Goal: Task Accomplishment & Management: Complete application form

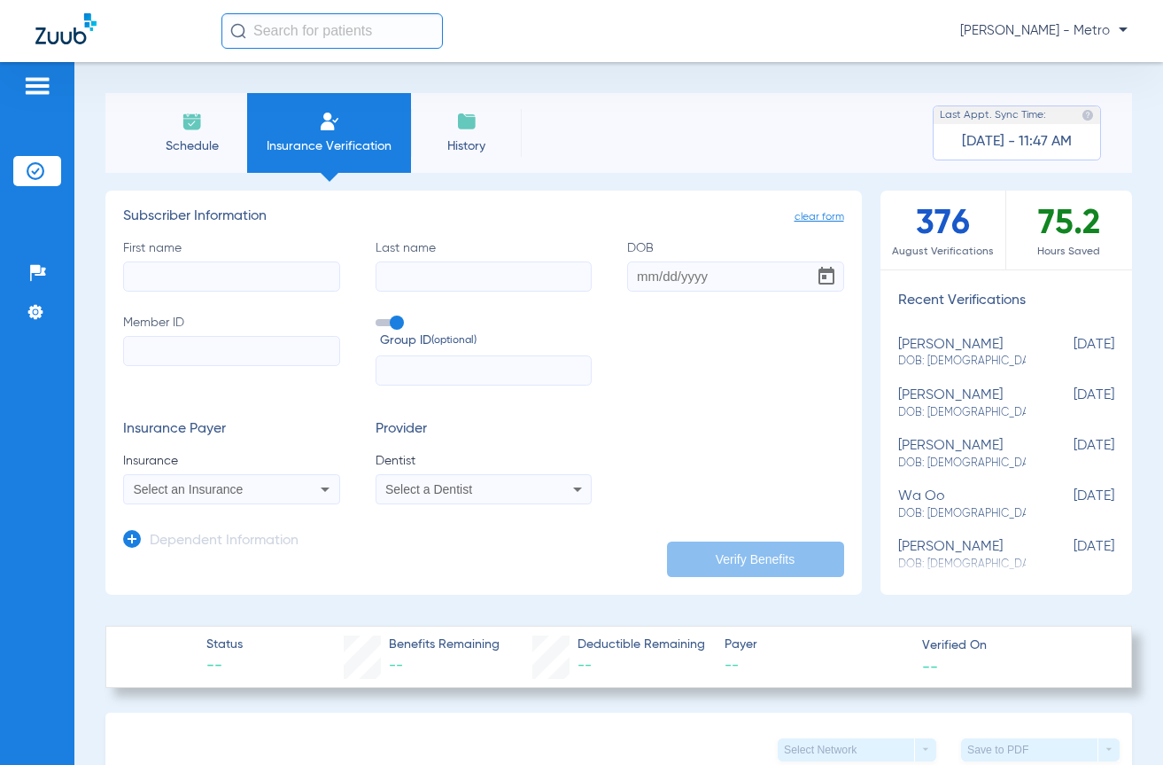
click at [337, 23] on input "text" at bounding box center [333, 30] width 222 height 35
click at [207, 276] on input "First name" at bounding box center [231, 276] width 217 height 30
click at [212, 278] on input "First name Required" at bounding box center [231, 276] width 217 height 30
type input "CRYSTAL"
type input "THOMPSON"
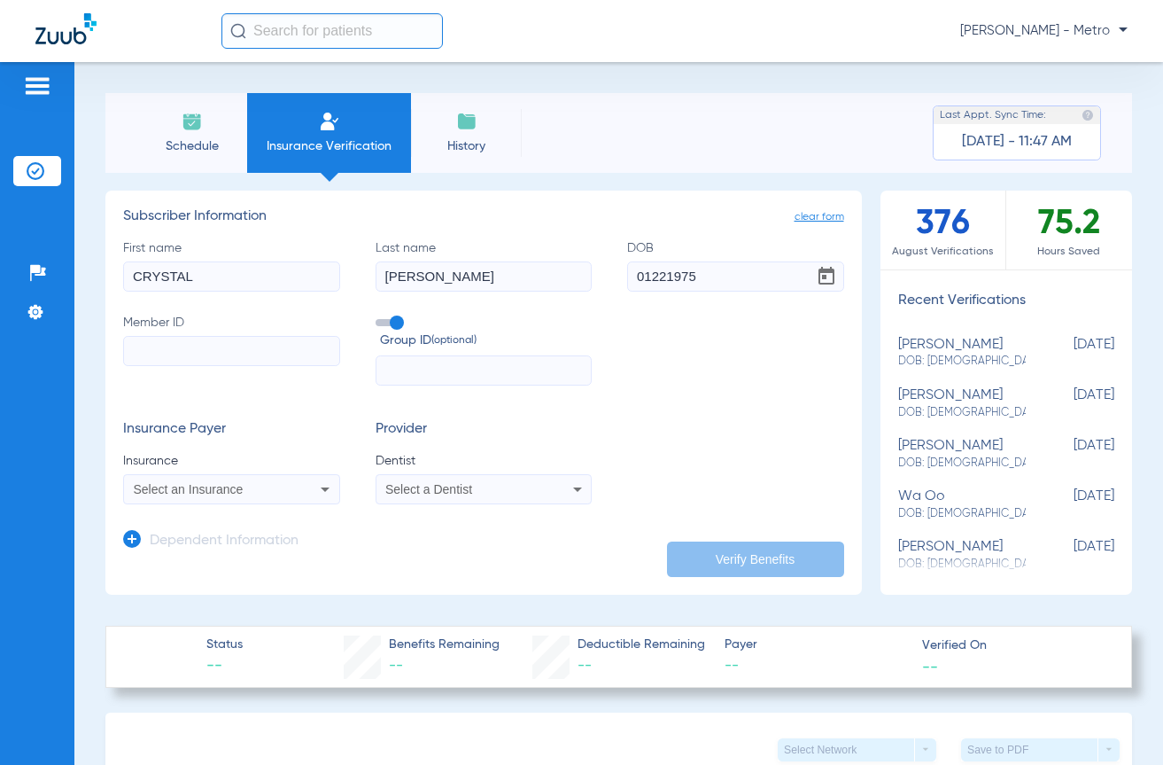
type input "01/22/1975"
click at [176, 349] on input "Member ID" at bounding box center [231, 351] width 217 height 30
click at [183, 354] on input "Member ID Required" at bounding box center [231, 351] width 217 height 30
paste input "W081849823"
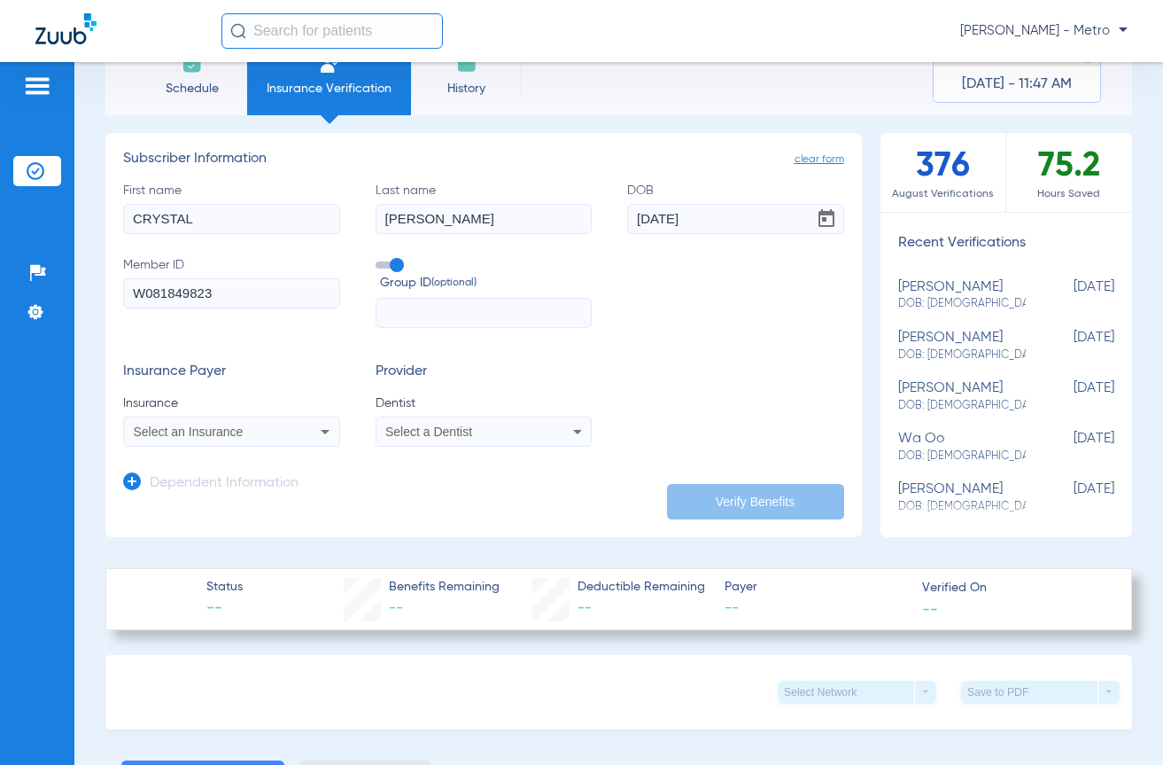
scroll to position [89, 0]
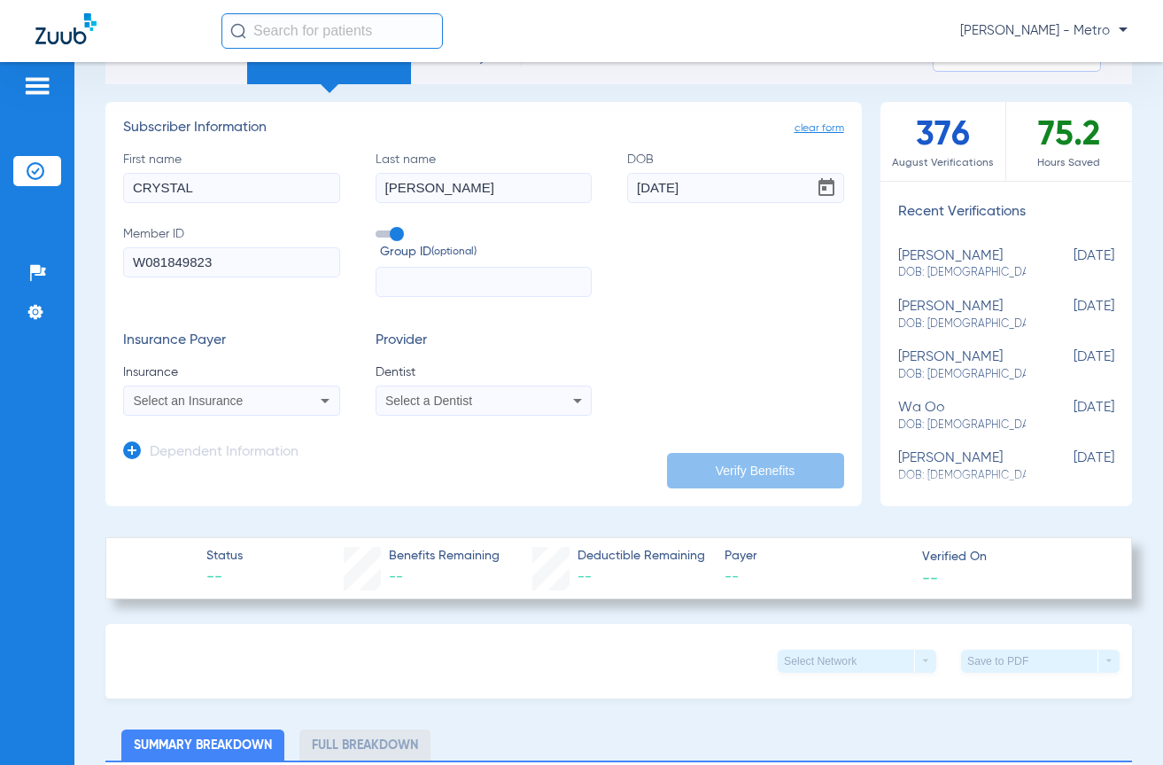
type input "W081849823"
click at [203, 388] on mat-select "Select an Insurance" at bounding box center [231, 400] width 217 height 30
click at [193, 401] on span "Select an Insurance" at bounding box center [189, 400] width 110 height 14
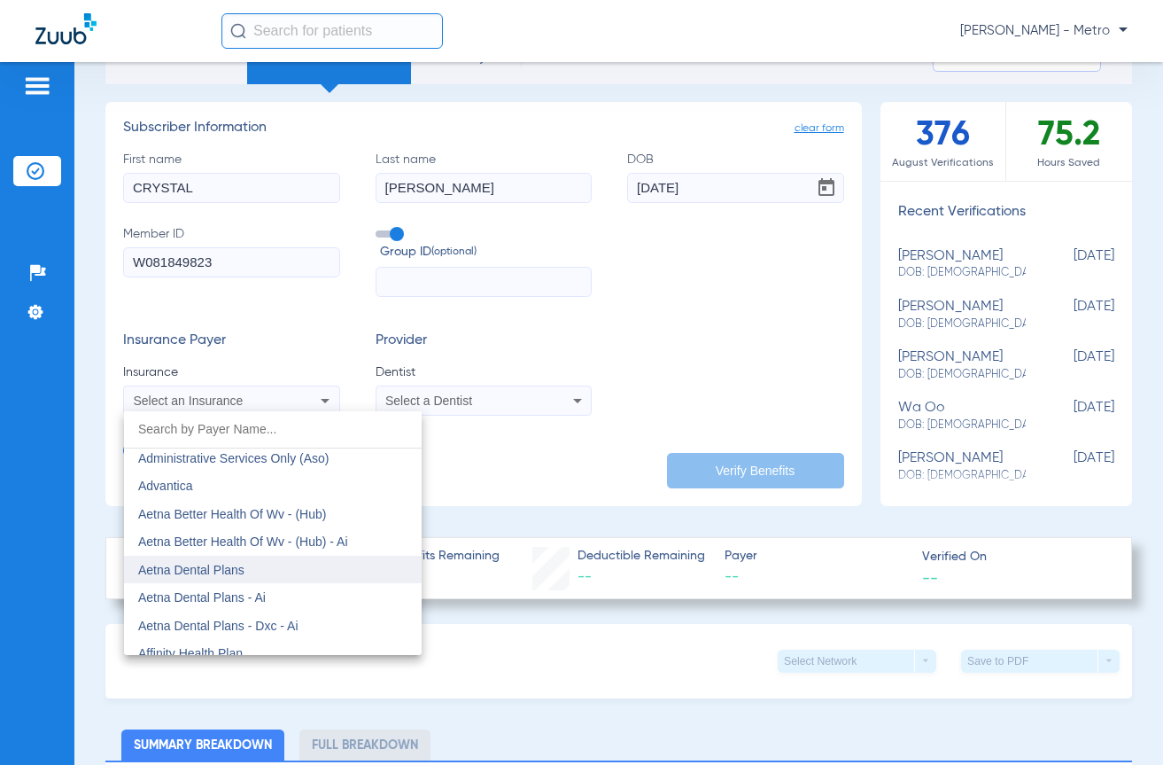
click at [239, 565] on span "Aetna Dental Plans" at bounding box center [191, 570] width 106 height 14
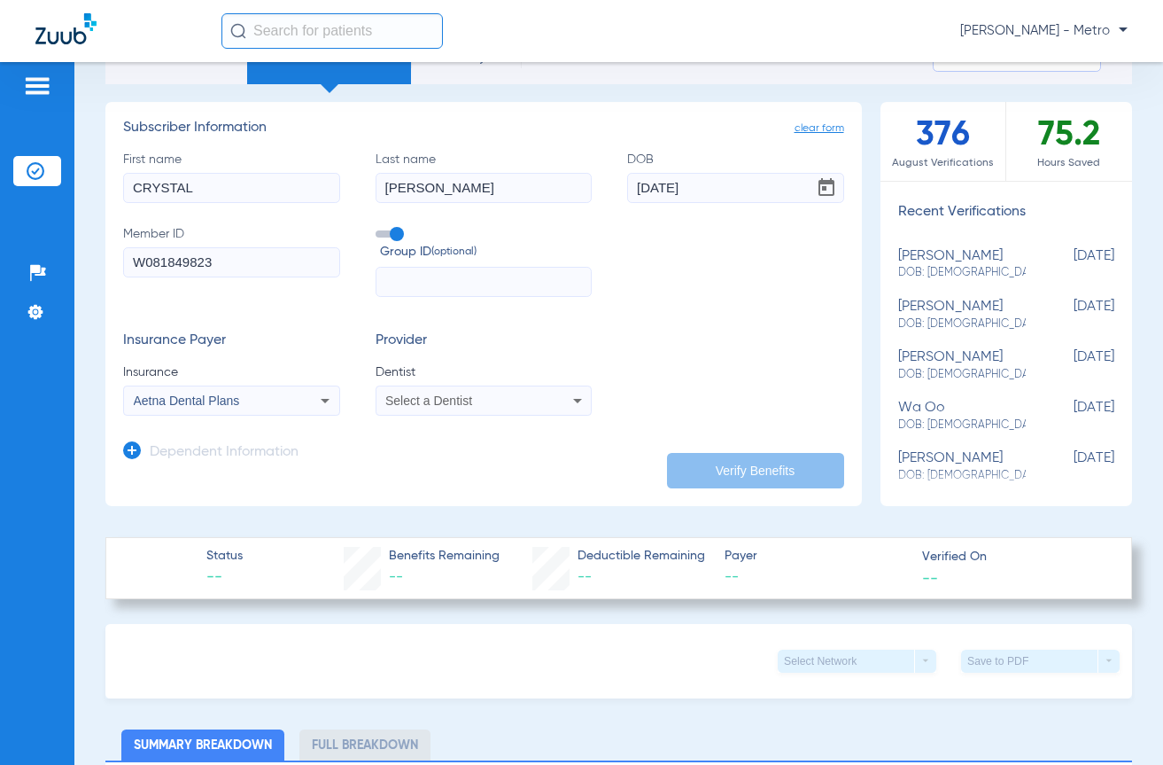
click at [535, 397] on div "Select a Dentist" at bounding box center [463, 400] width 157 height 12
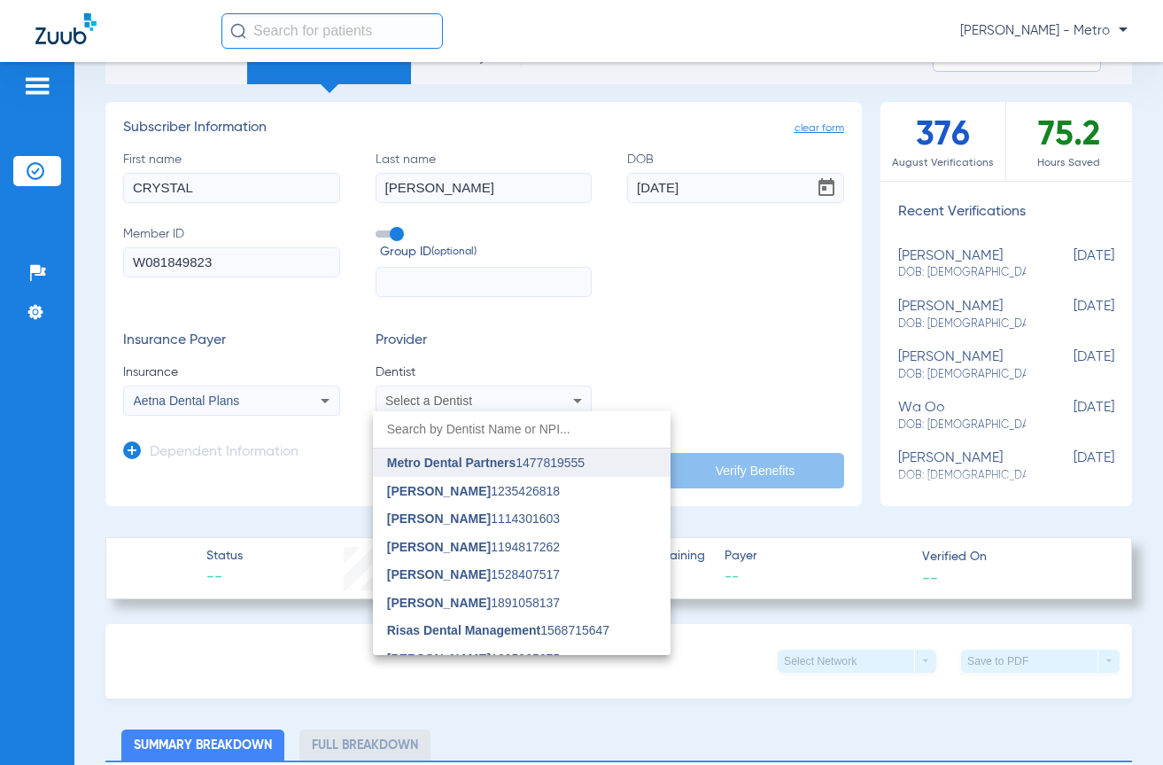
click at [545, 463] on span "Metro Dental Partners 1477819555" at bounding box center [486, 462] width 198 height 12
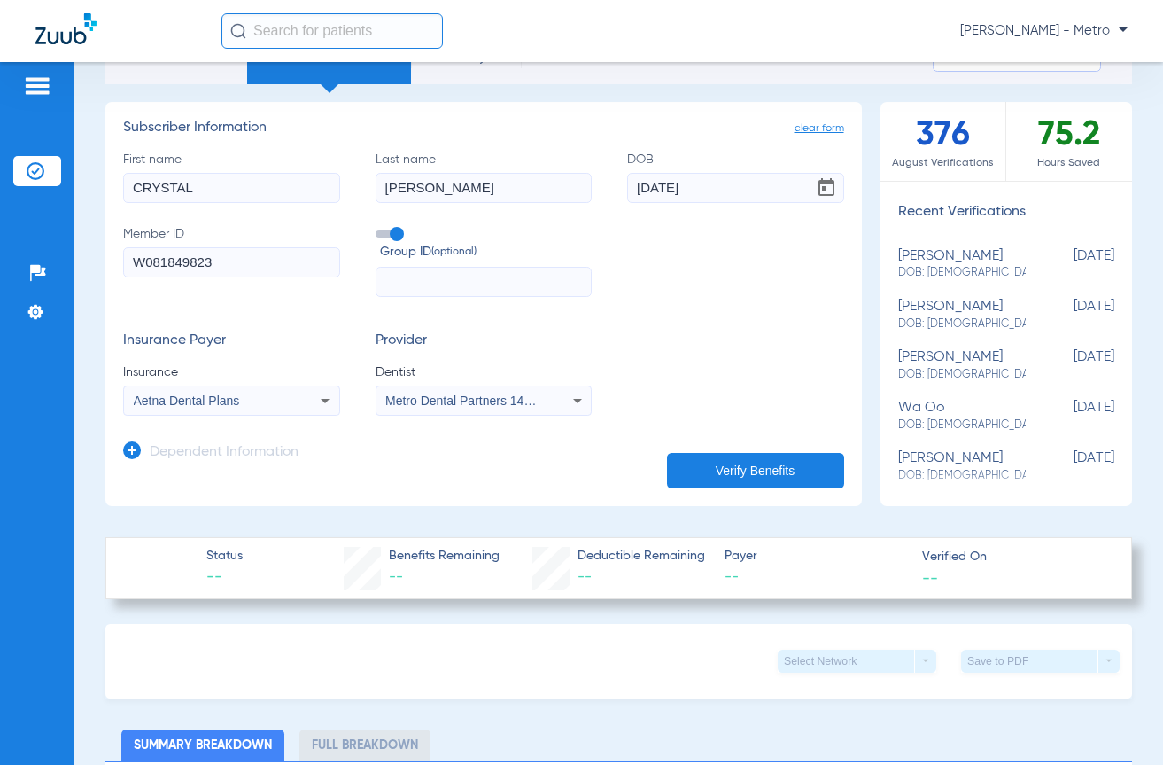
click at [742, 463] on button "Verify Benefits" at bounding box center [755, 470] width 177 height 35
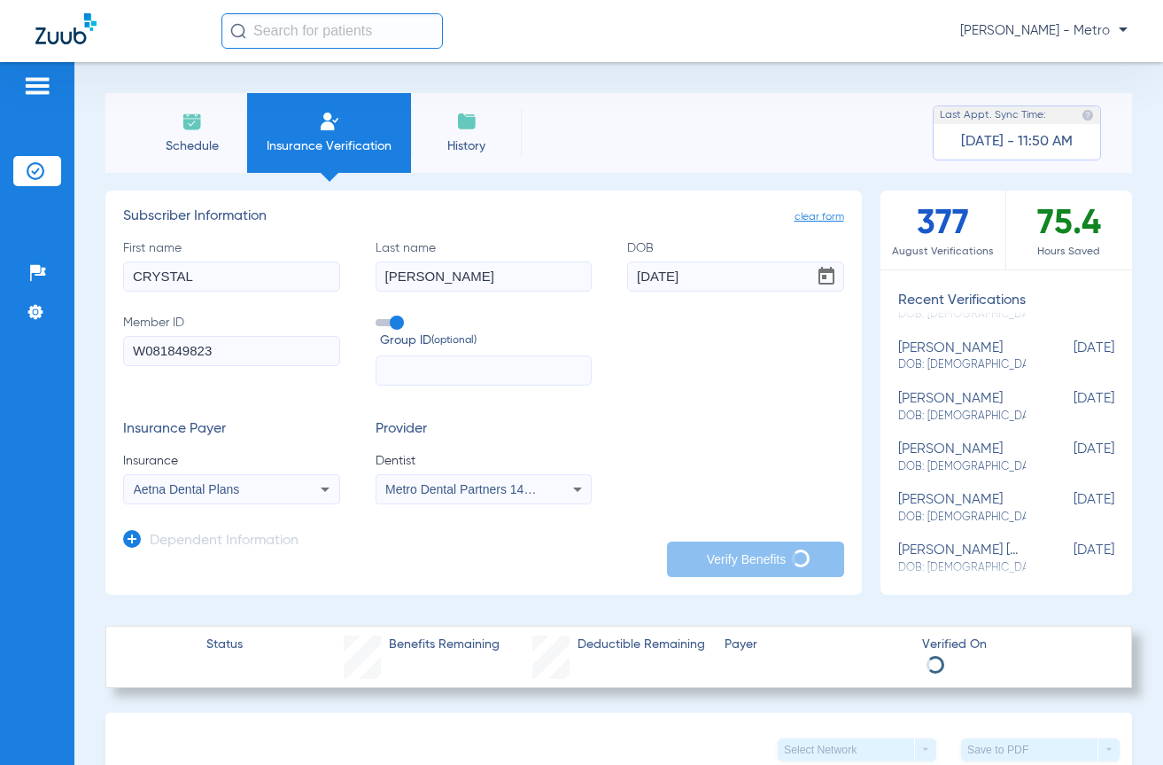
scroll to position [354, 0]
type input "CRYSTAL"
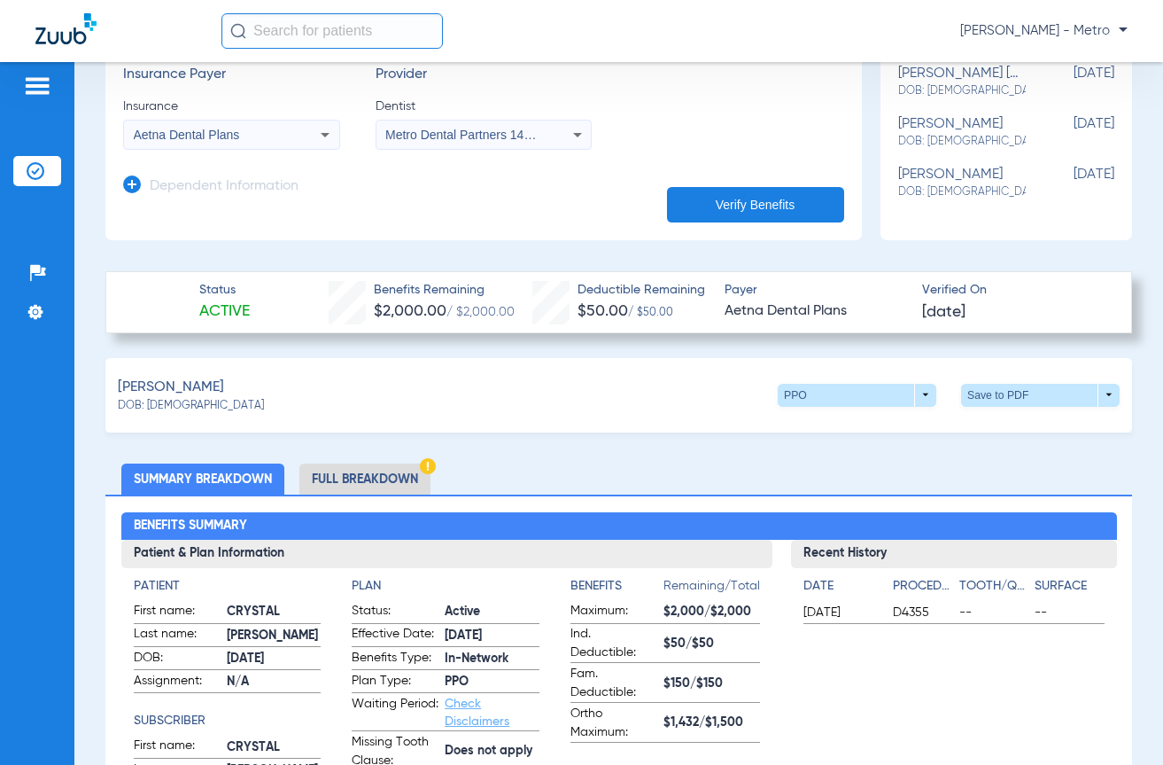
click at [378, 466] on li "Full Breakdown" at bounding box center [364, 478] width 131 height 31
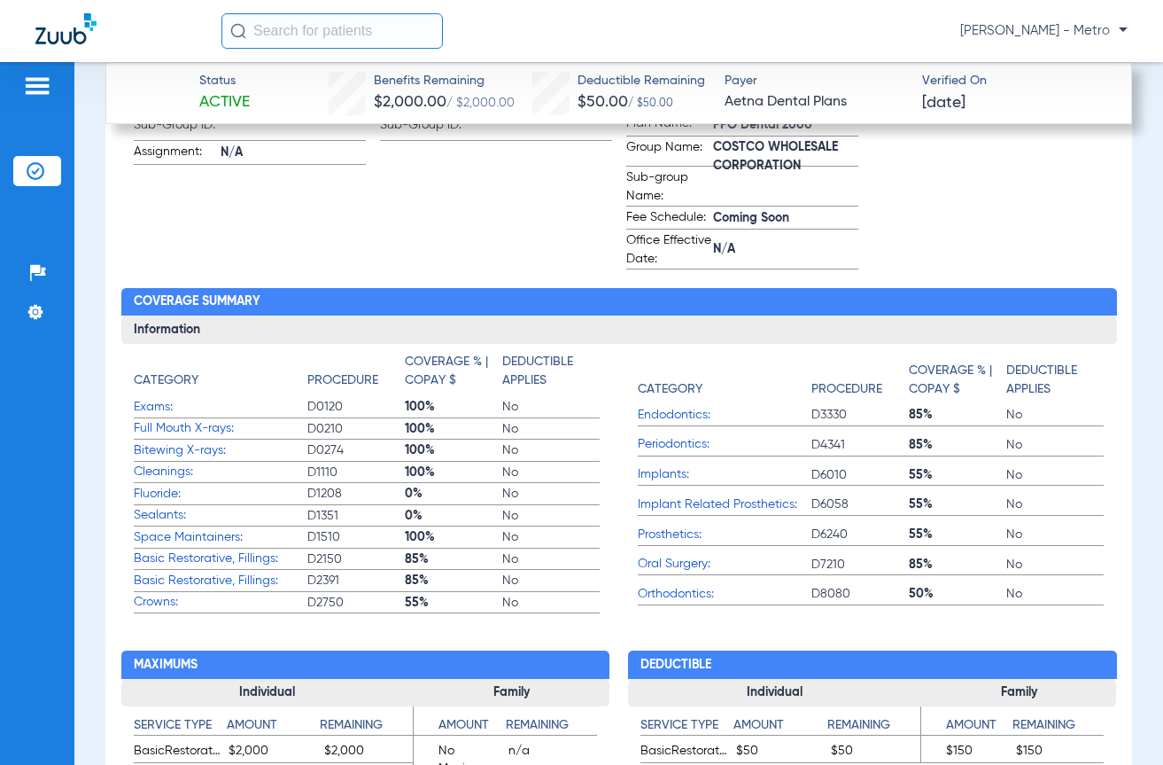
scroll to position [975, 0]
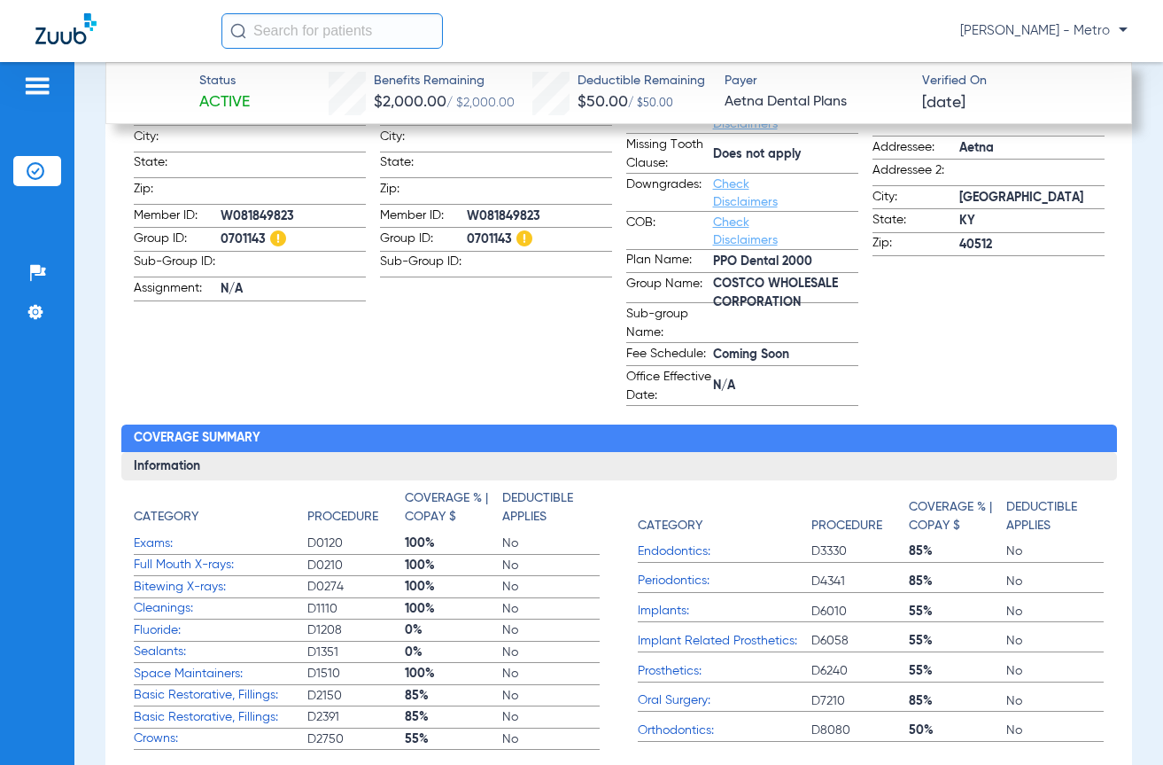
click at [321, 28] on input "text" at bounding box center [333, 30] width 222 height 35
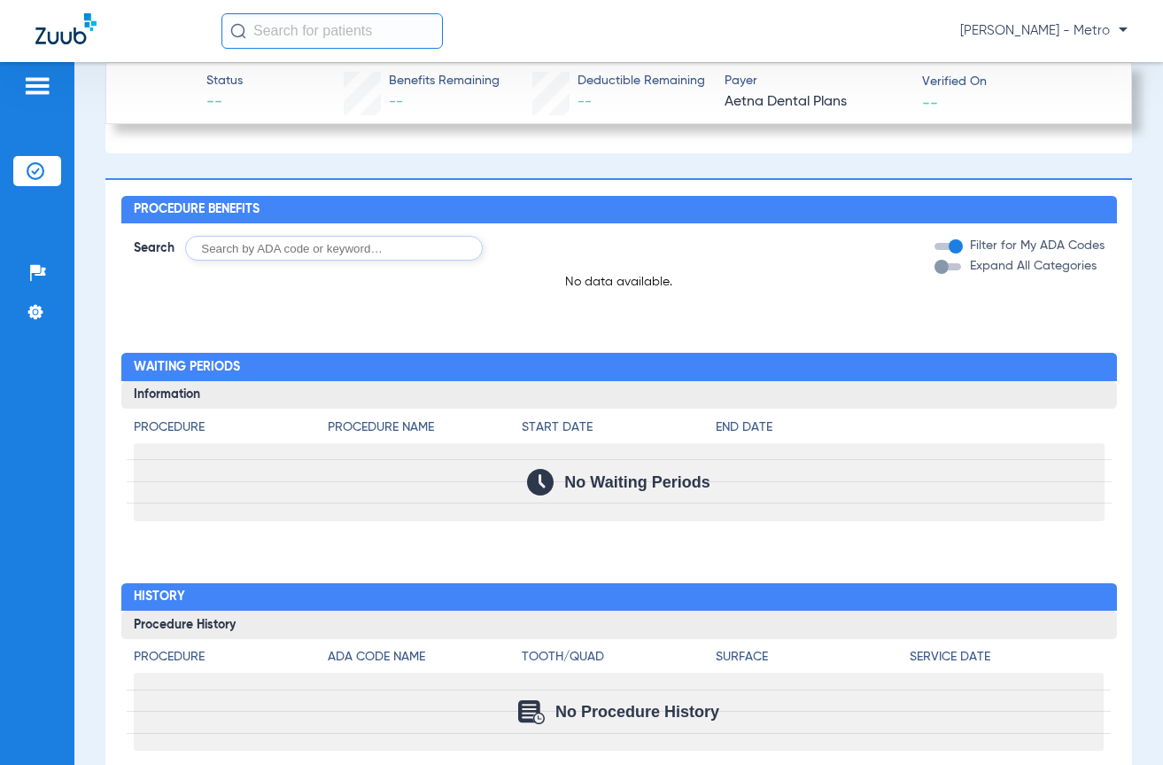
scroll to position [1329, 0]
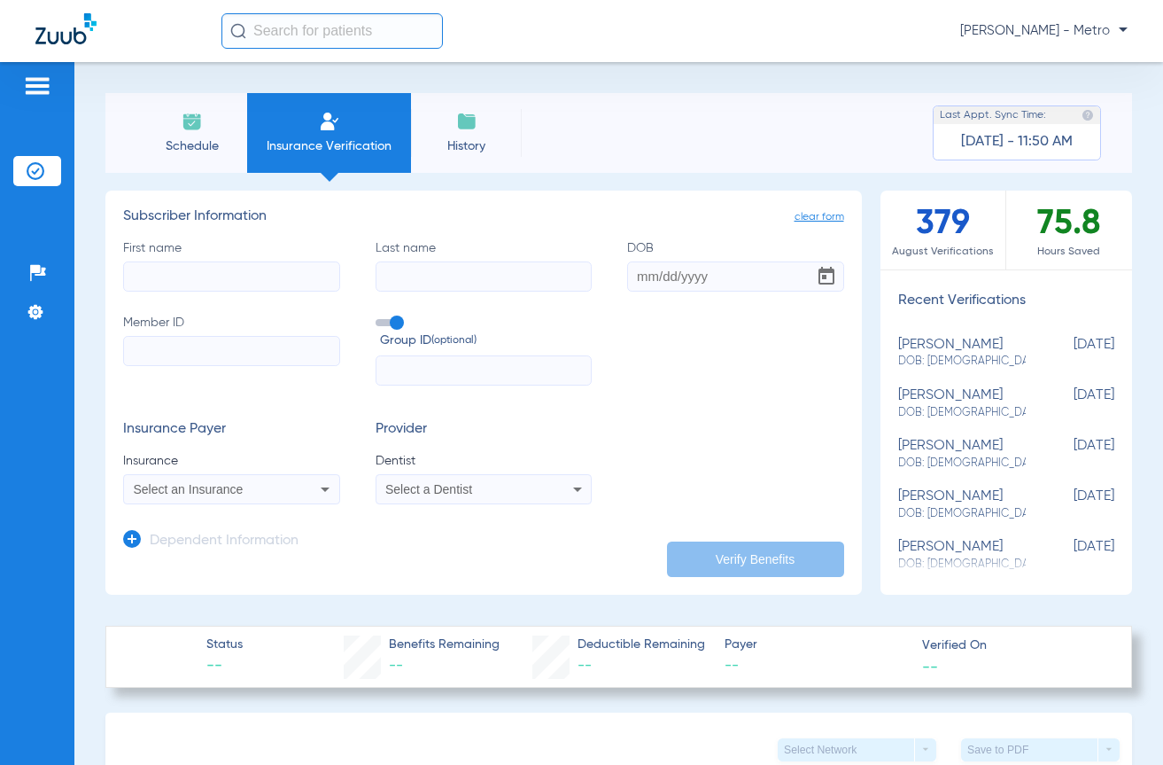
click at [264, 360] on input "Member ID" at bounding box center [231, 351] width 217 height 30
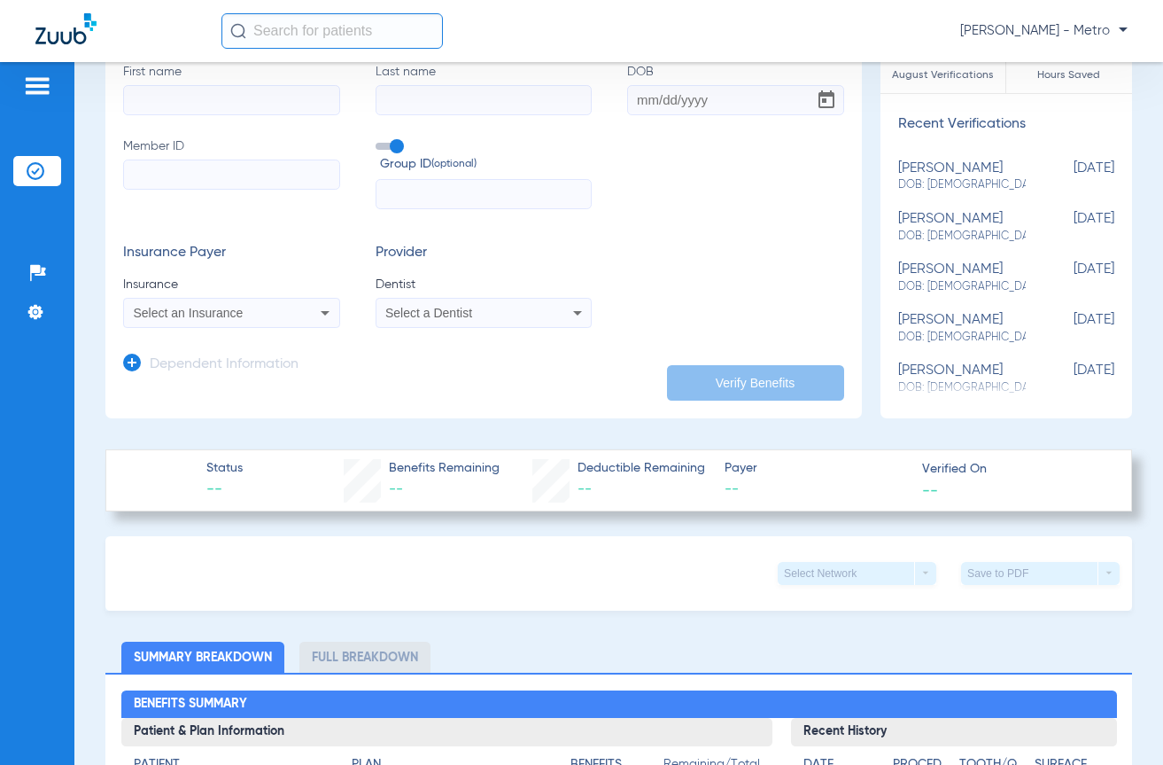
scroll to position [177, 0]
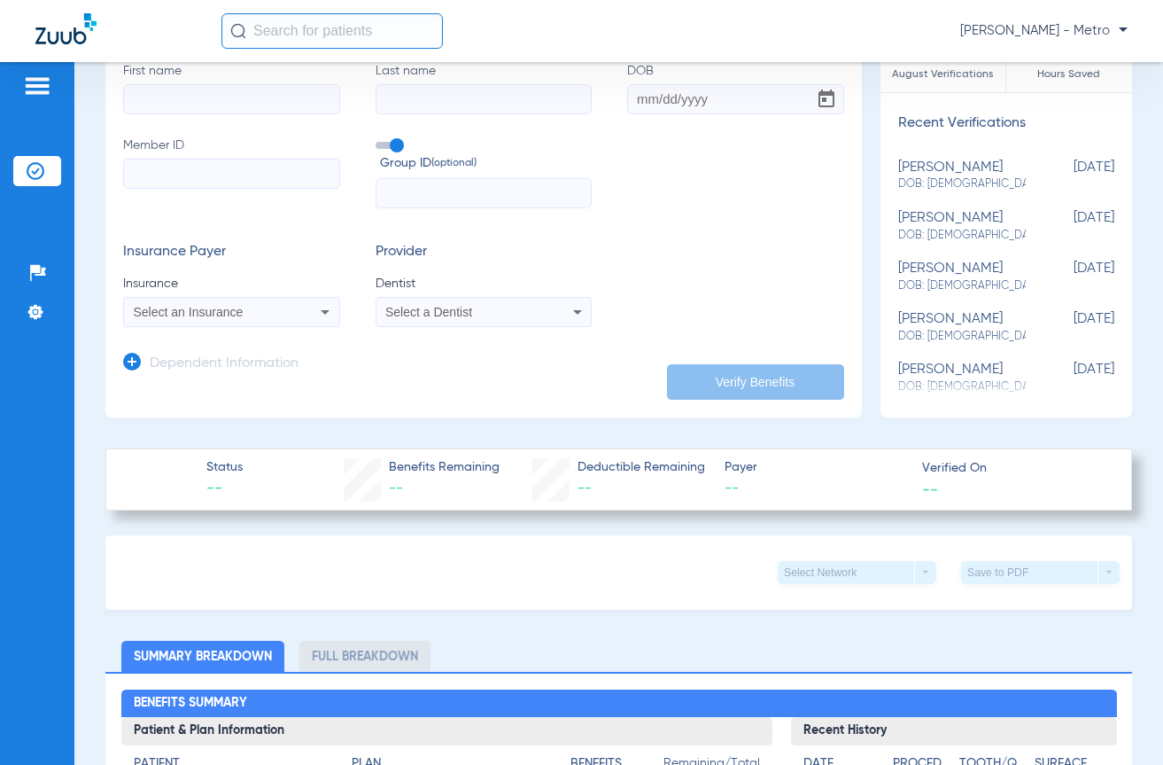
click at [320, 309] on icon at bounding box center [325, 311] width 21 height 21
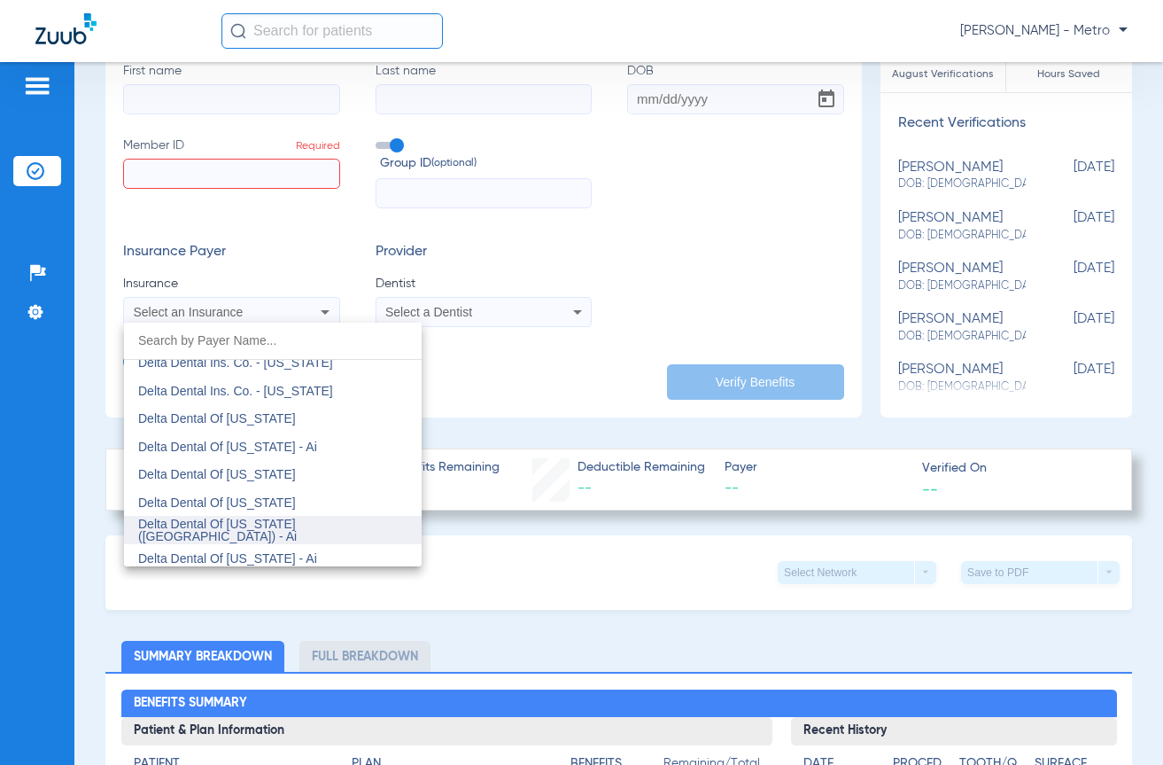
scroll to position [3278, 0]
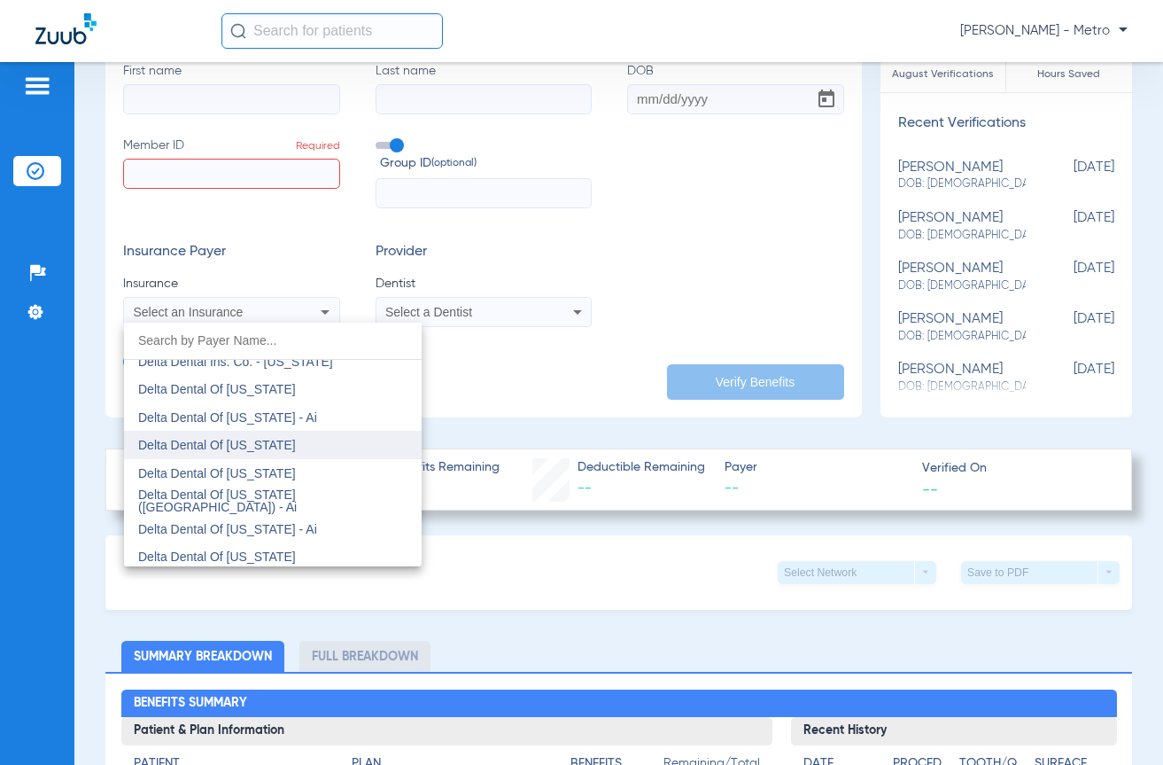
click at [311, 448] on mat-option "Delta Dental Of [US_STATE]" at bounding box center [273, 445] width 298 height 28
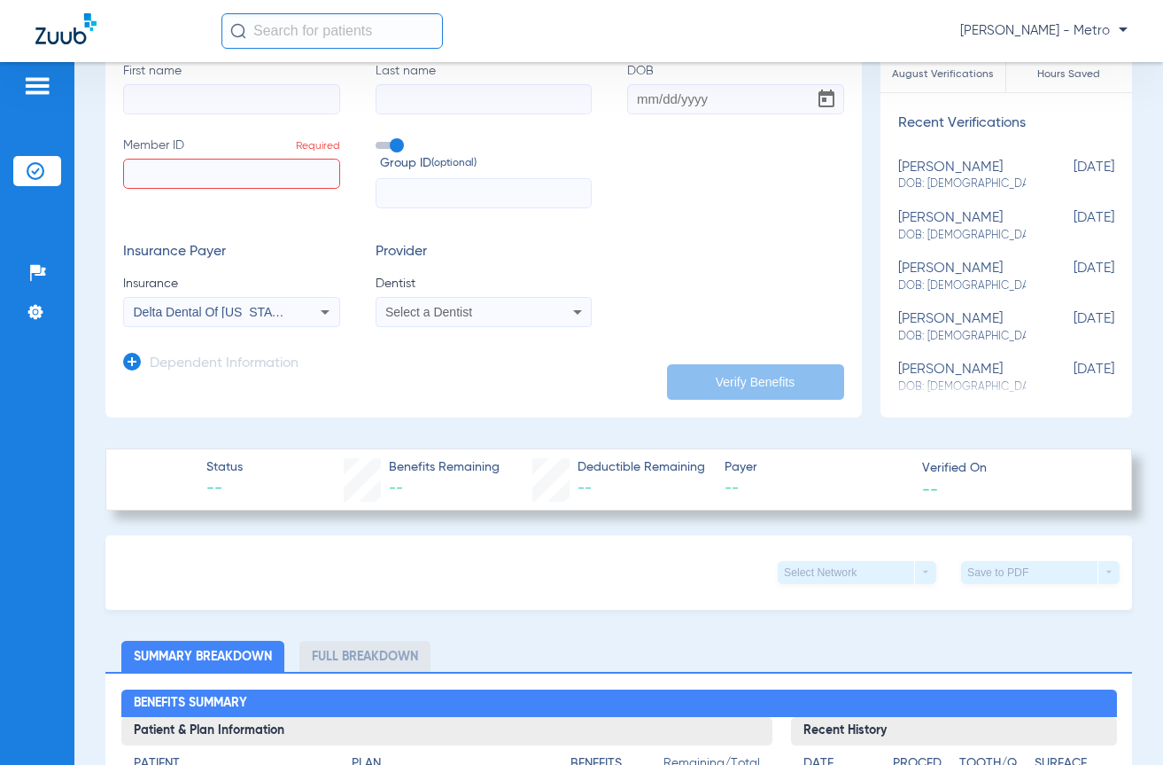
click at [240, 166] on input "Member ID Required" at bounding box center [231, 174] width 217 height 30
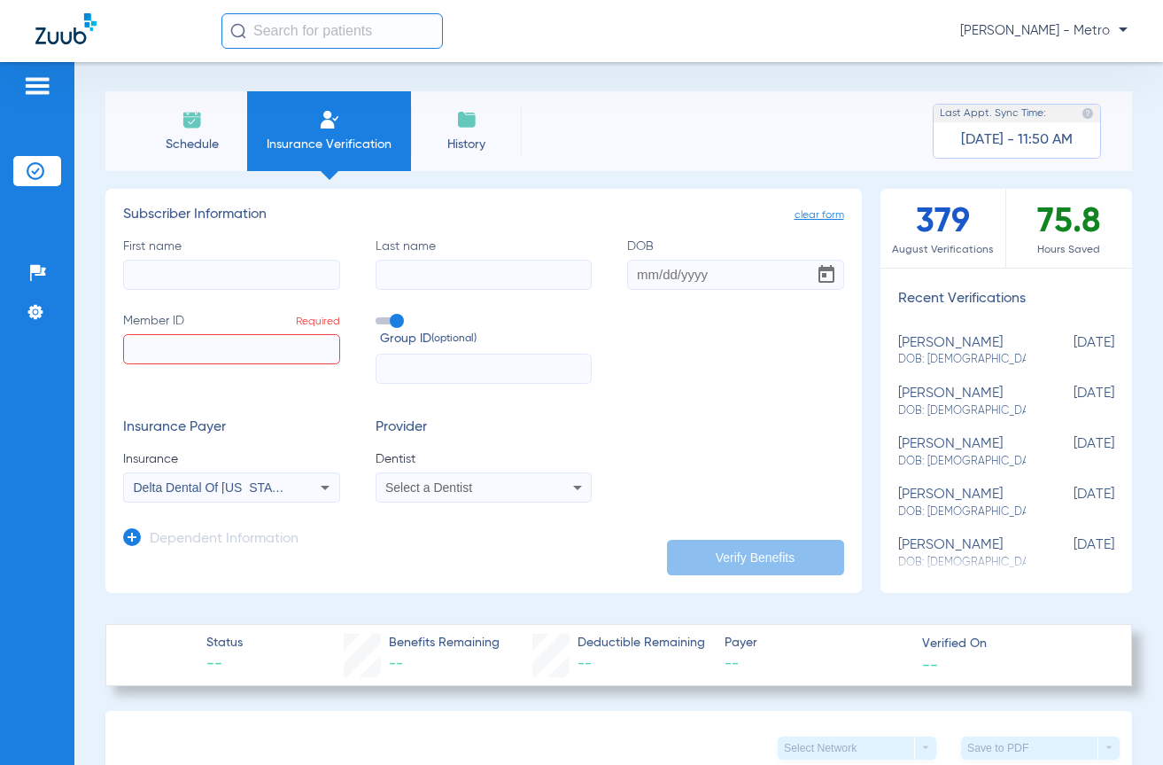
scroll to position [0, 0]
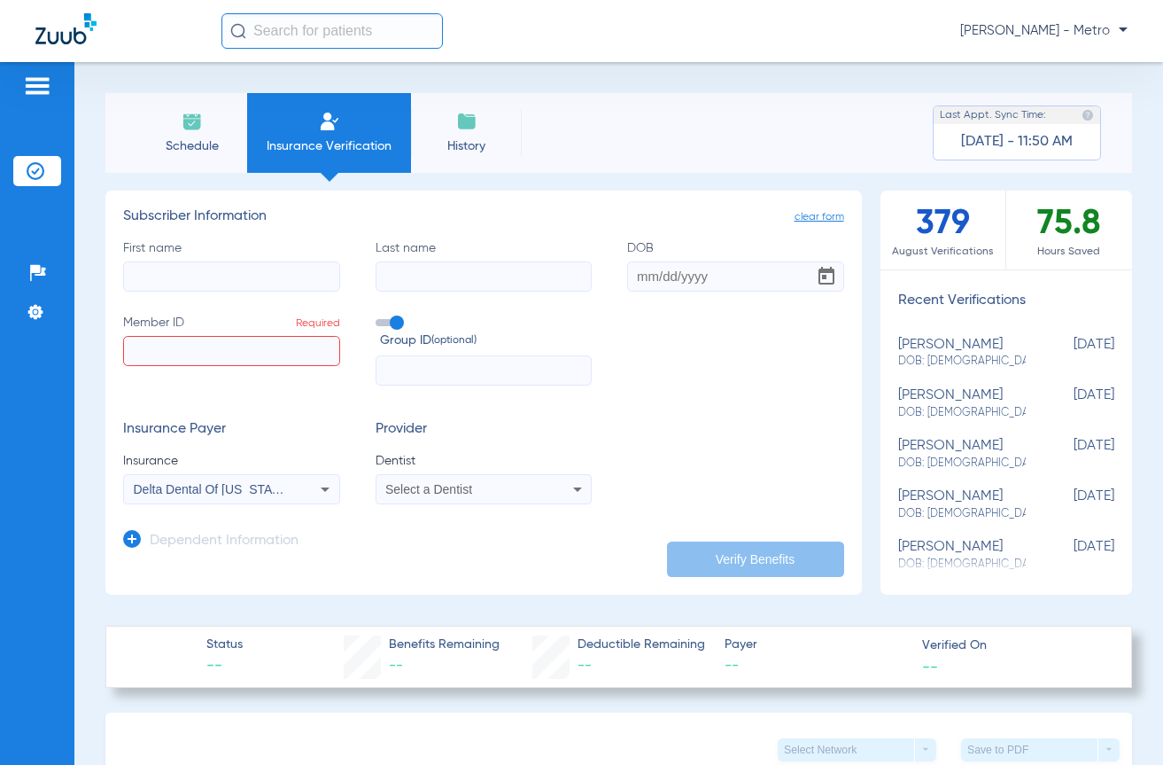
click at [226, 351] on input "Member ID Required" at bounding box center [231, 351] width 217 height 30
paste input "05000006636754"
type input "05000006636754"
click at [218, 284] on input "First name" at bounding box center [231, 276] width 217 height 30
type input "[PERSON_NAME]"
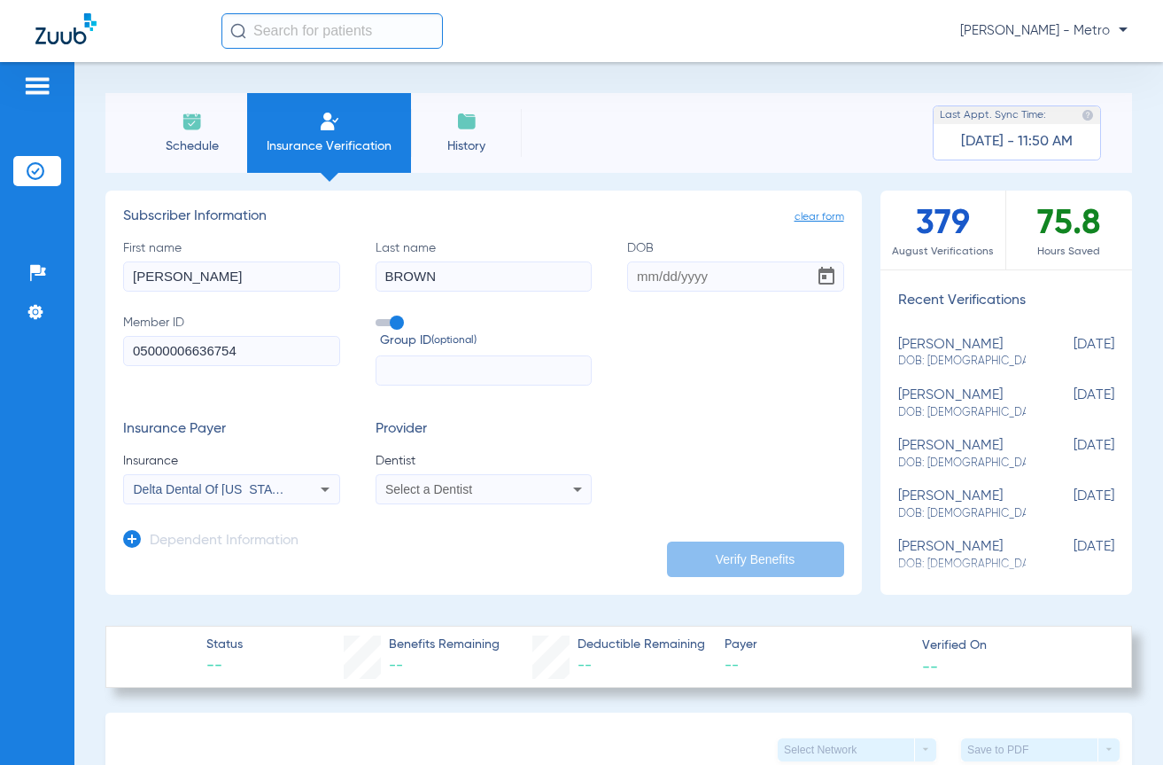
type input "BROWN"
click at [638, 276] on input "09301966" at bounding box center [735, 276] width 217 height 30
click at [652, 270] on input "09301966" at bounding box center [735, 276] width 217 height 30
click at [644, 275] on input "09301966" at bounding box center [735, 276] width 217 height 30
click at [662, 276] on input "09/301966" at bounding box center [735, 276] width 217 height 30
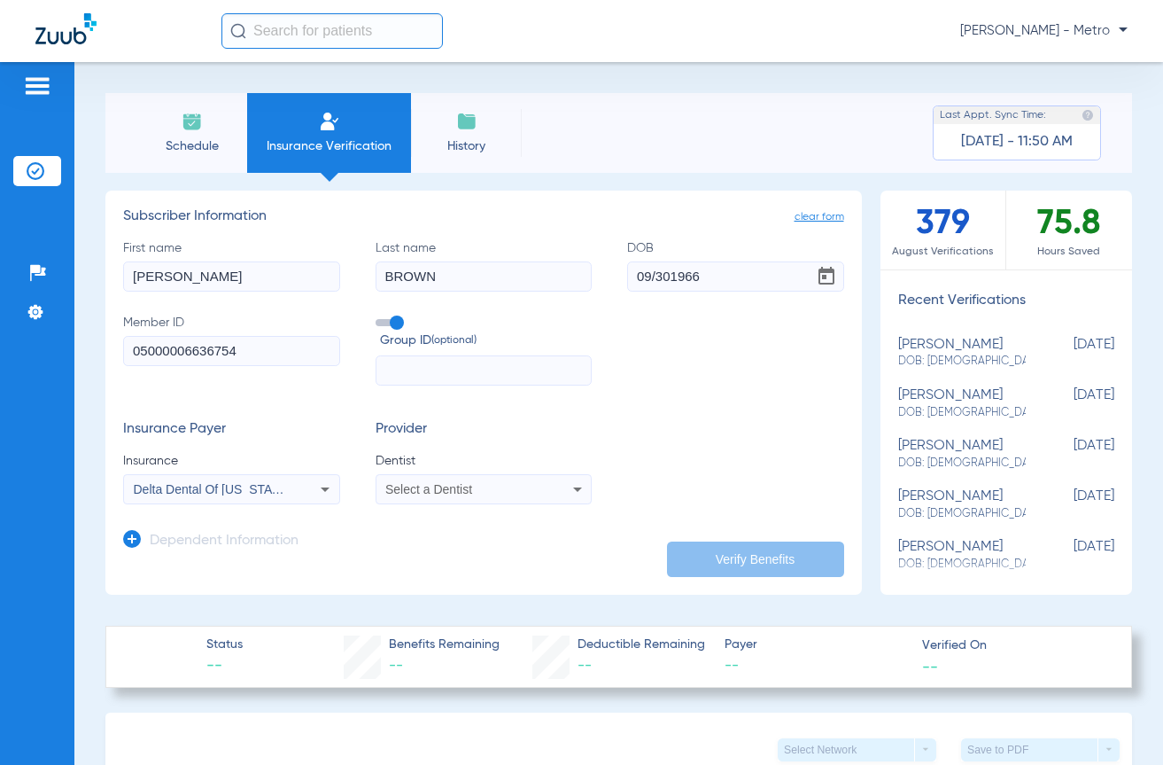
click at [669, 278] on input "09/301966" at bounding box center [735, 276] width 217 height 30
click at [665, 274] on input "09/301966" at bounding box center [735, 276] width 217 height 30
type input "[DATE]"
click at [400, 488] on span "Select a Dentist" at bounding box center [428, 489] width 87 height 14
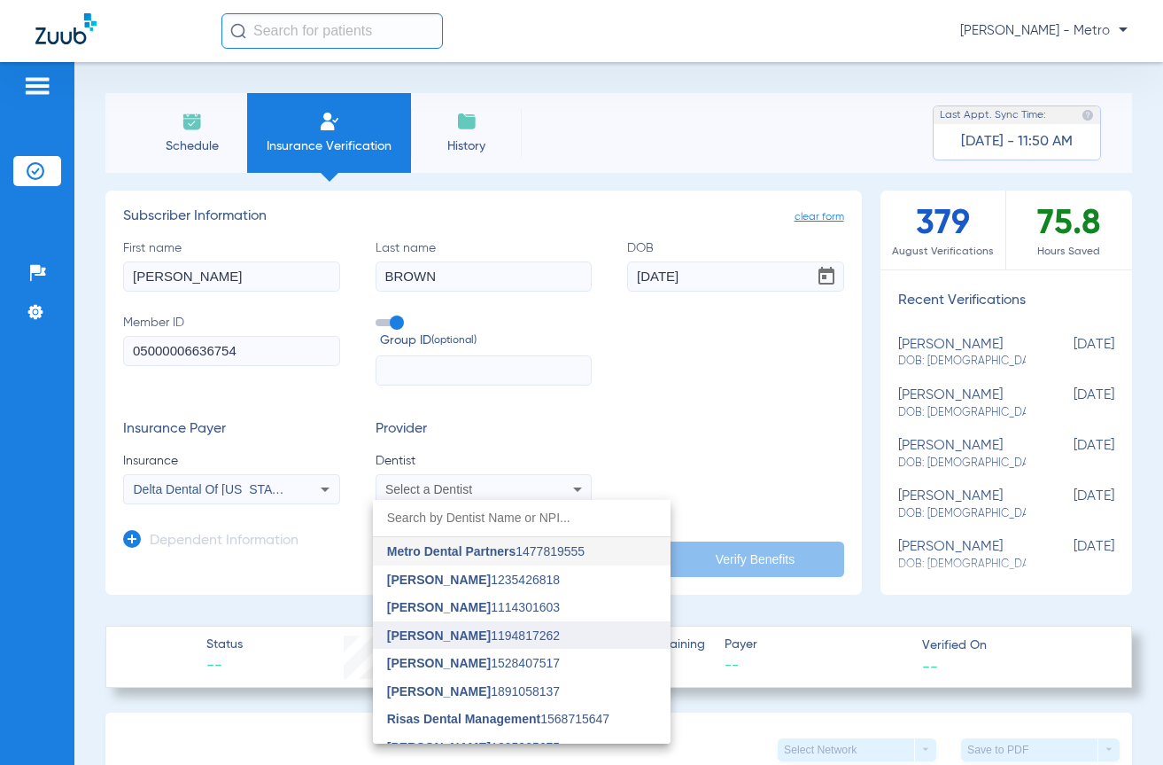
scroll to position [17, 0]
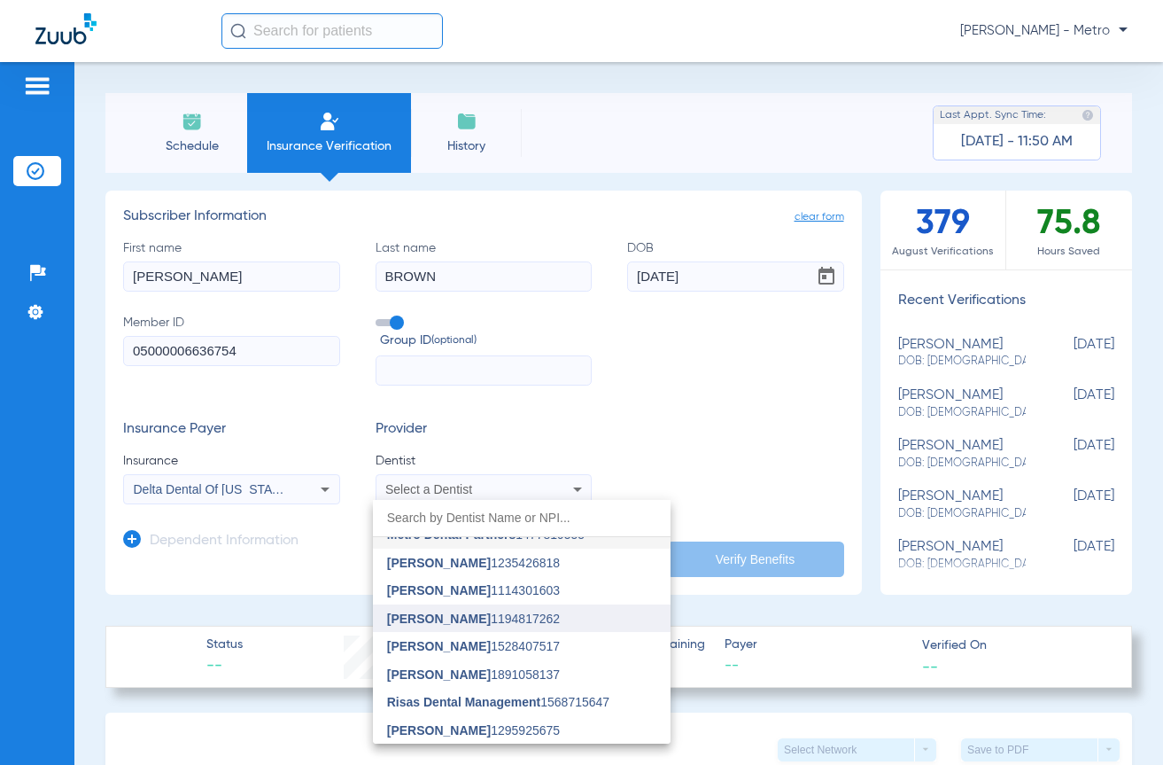
click at [493, 619] on span "[PERSON_NAME] 1194817262" at bounding box center [473, 618] width 173 height 12
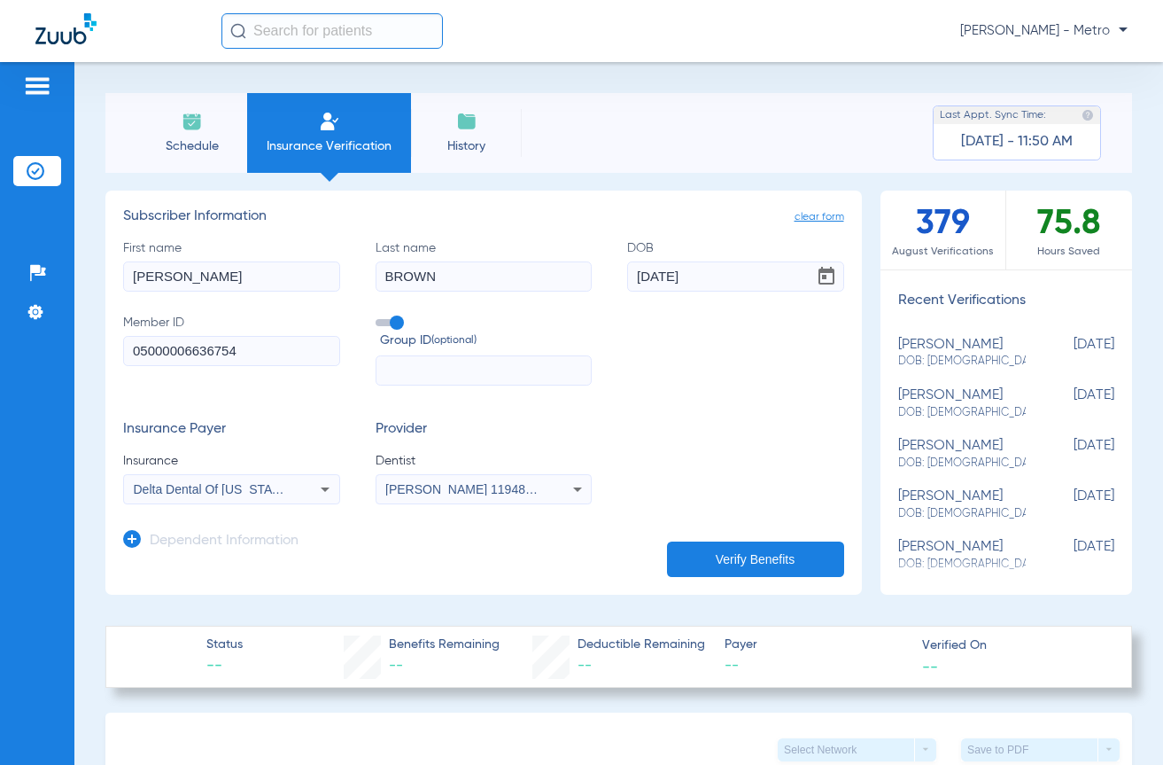
click at [775, 557] on button "Verify Benefits" at bounding box center [755, 558] width 177 height 35
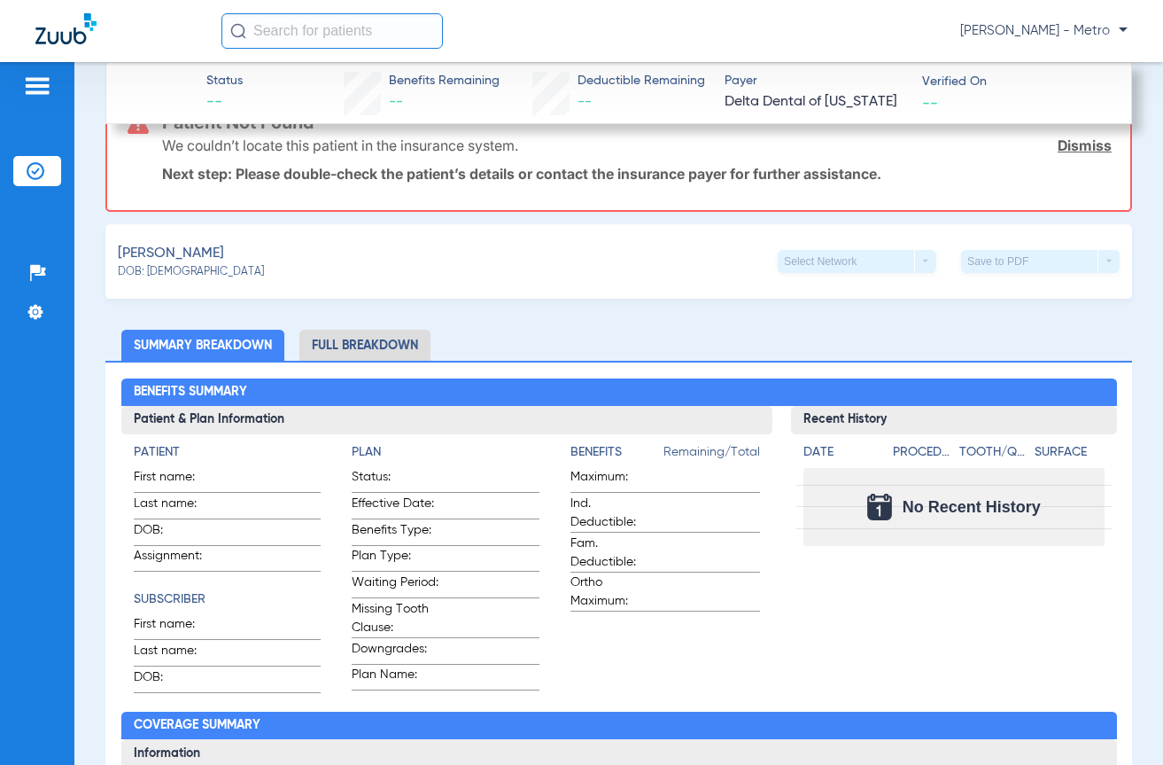
scroll to position [620, 0]
